Goal: Use online tool/utility: Use online tool/utility

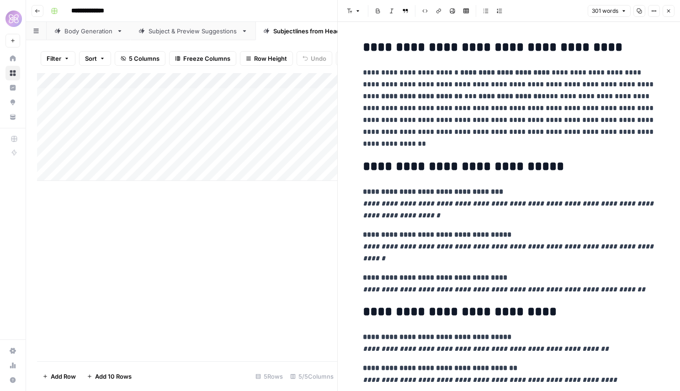
click at [667, 12] on icon "button" at bounding box center [668, 11] width 3 height 3
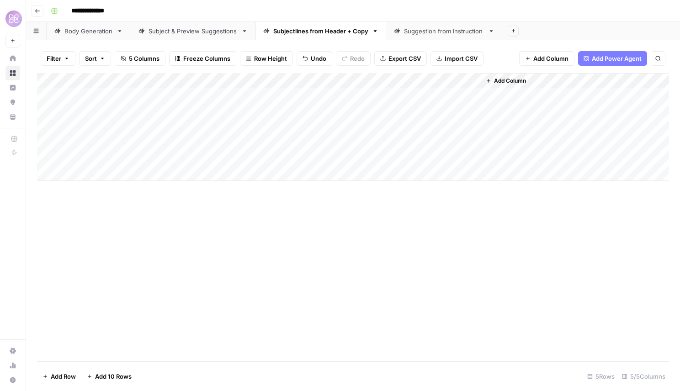
click at [429, 36] on link "Suggestion from Instruction" at bounding box center [444, 31] width 116 height 18
click at [96, 34] on div "Body Generation" at bounding box center [88, 31] width 48 height 9
click at [464, 32] on div "Suggestion from Instruction" at bounding box center [444, 31] width 80 height 9
click at [102, 303] on div "Add Column" at bounding box center [353, 189] width 632 height 232
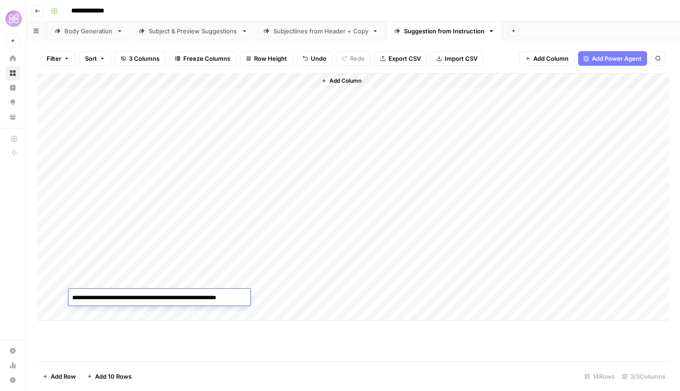
type textarea "**********"
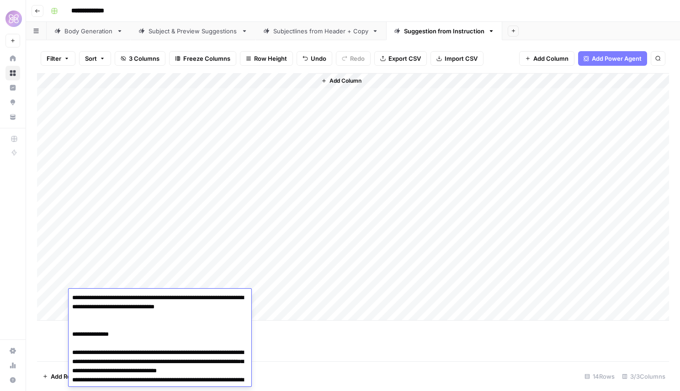
scroll to position [161, 0]
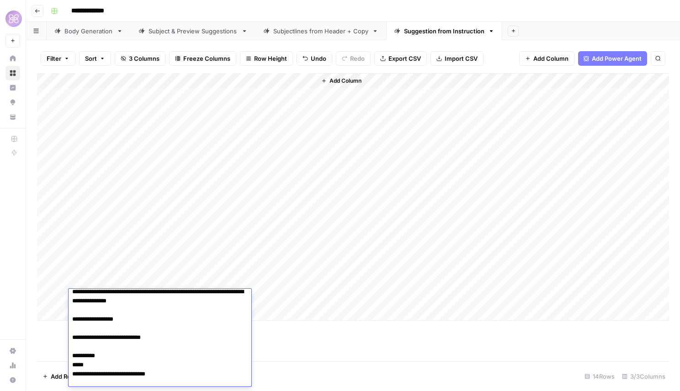
click at [297, 350] on div "Add Column" at bounding box center [353, 217] width 632 height 288
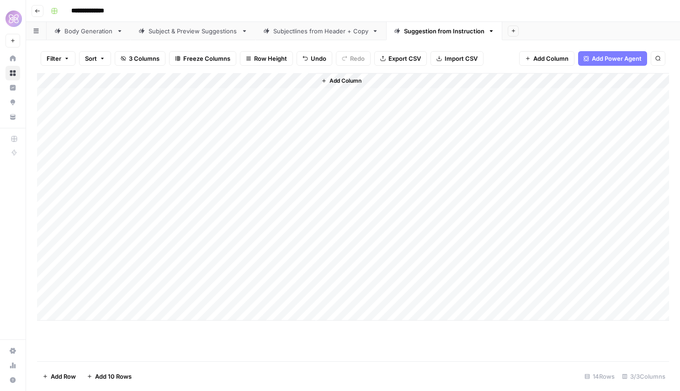
click at [186, 296] on div "Add Column" at bounding box center [353, 197] width 632 height 248
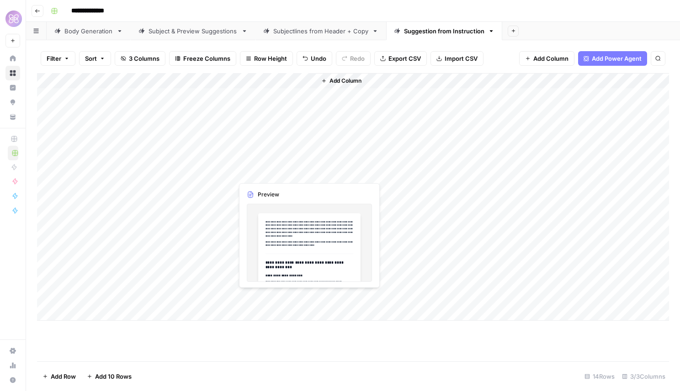
click at [289, 298] on div "Add Column" at bounding box center [353, 197] width 632 height 248
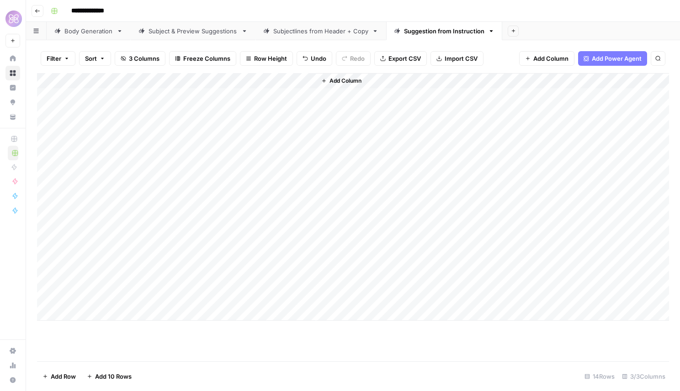
click at [307, 298] on div "Add Column" at bounding box center [353, 197] width 632 height 248
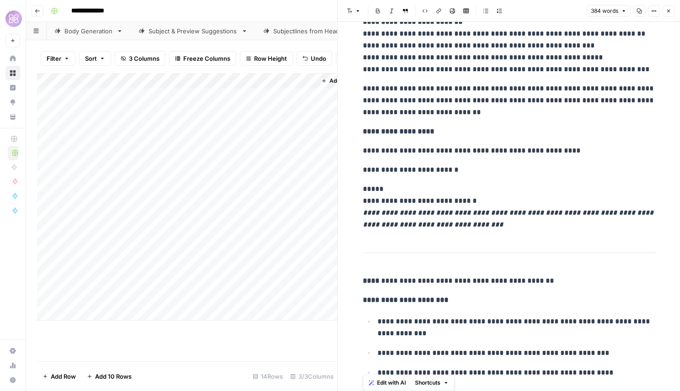
scroll to position [517, 0]
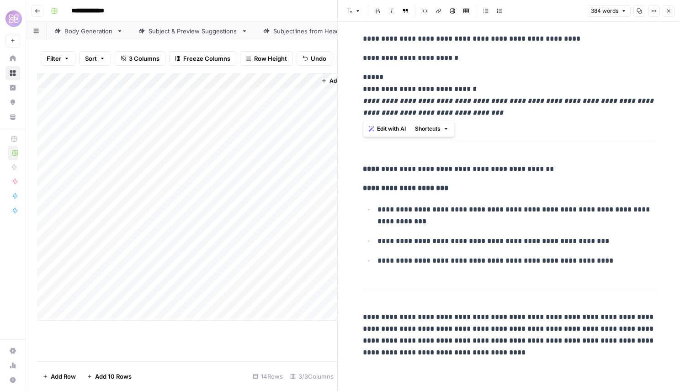
drag, startPoint x: 361, startPoint y: 61, endPoint x: 496, endPoint y: 113, distance: 144.8
copy div "**********"
